Goal: Transaction & Acquisition: Subscribe to service/newsletter

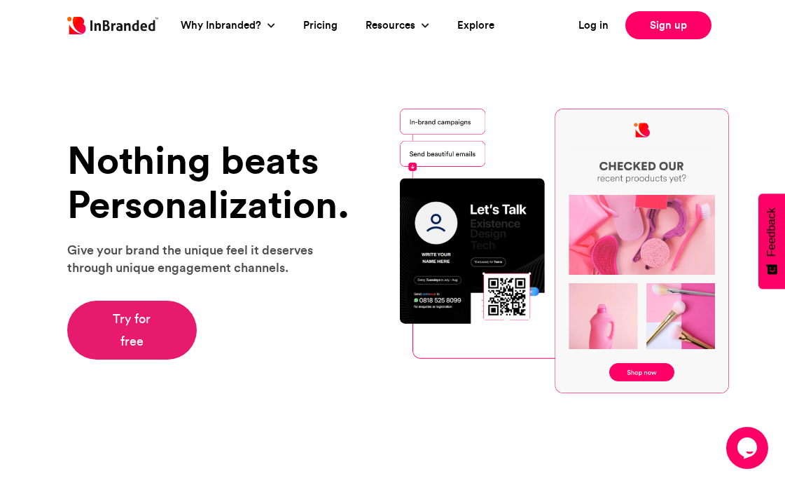
click at [152, 327] on link "Try for free" at bounding box center [132, 329] width 130 height 59
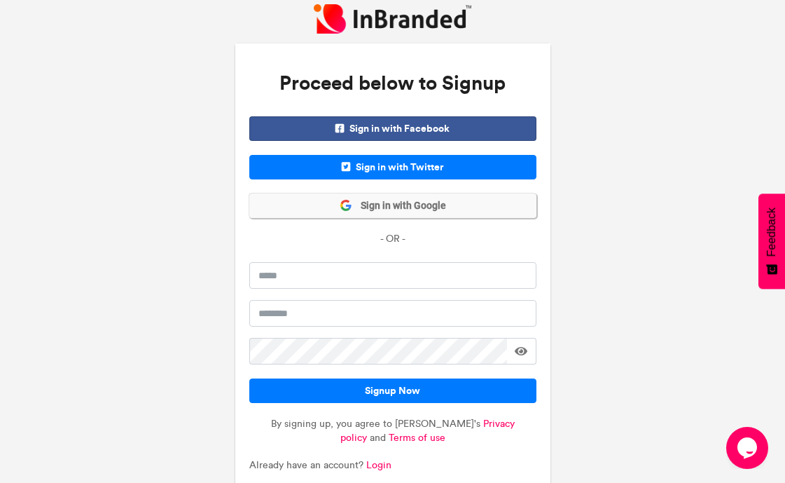
click at [384, 205] on span "Sign in with Google" at bounding box center [399, 206] width 94 height 14
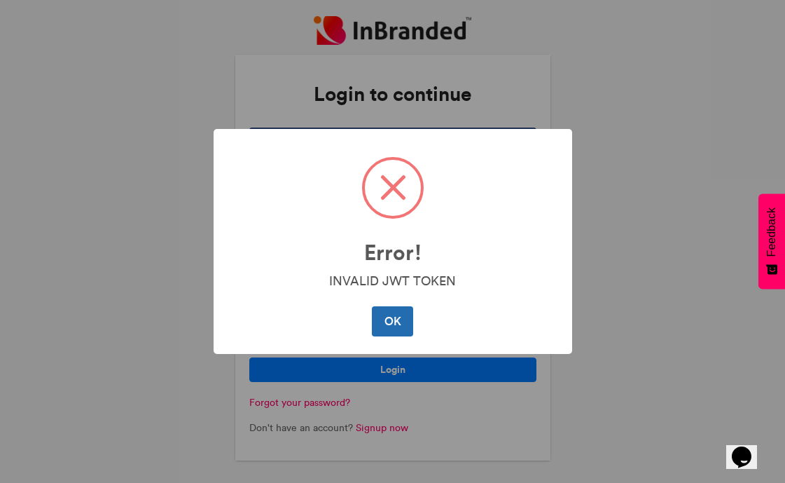
click at [377, 329] on button "OK" at bounding box center [392, 320] width 41 height 29
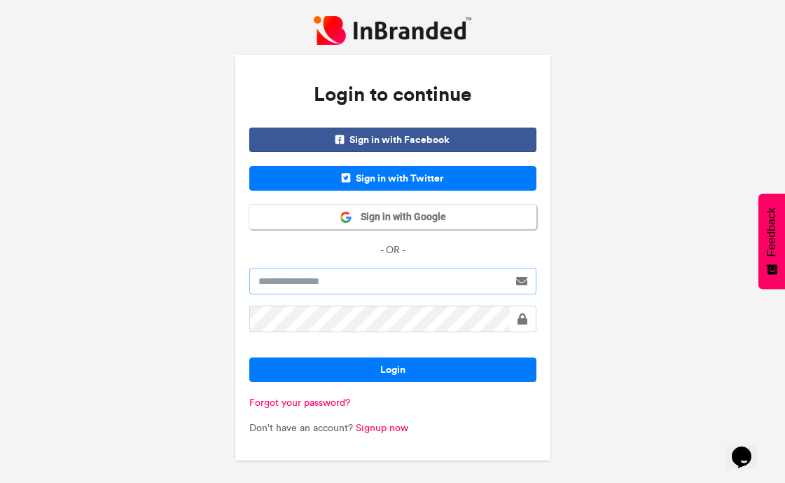
click at [366, 278] on input "text" at bounding box center [378, 281] width 259 height 27
